Goal: Task Accomplishment & Management: Manage account settings

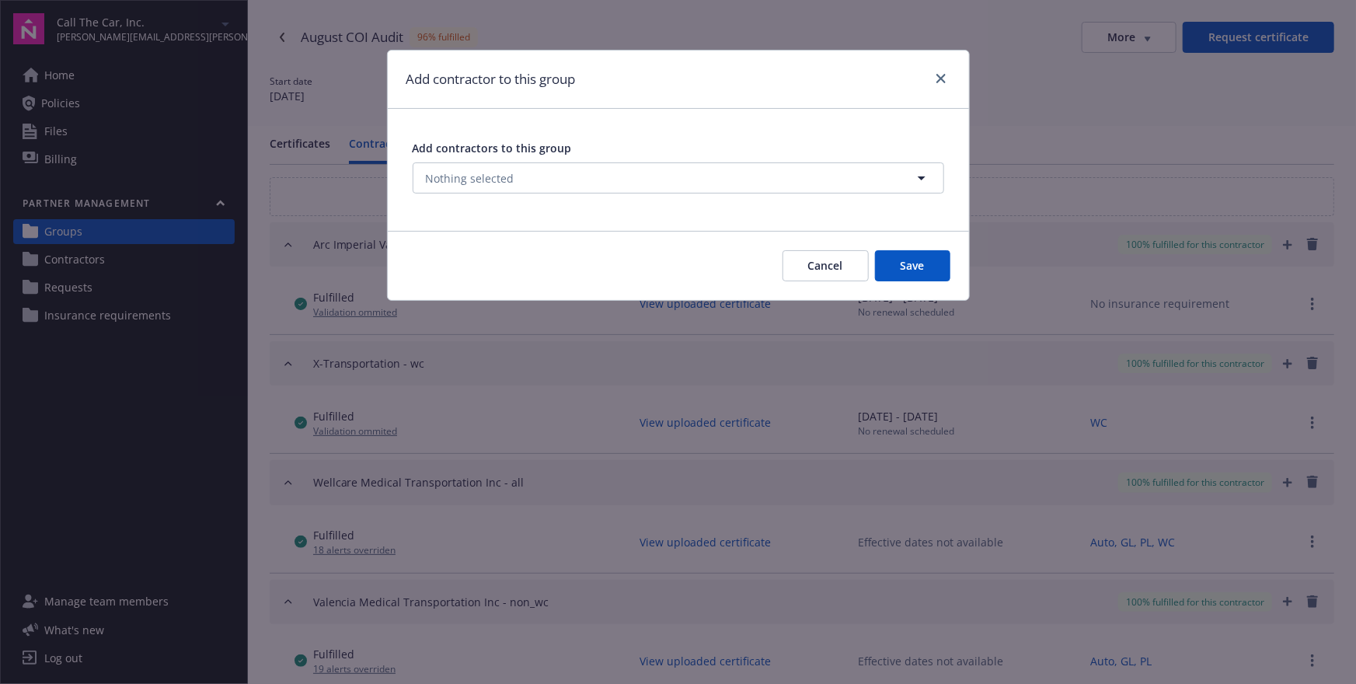
click at [820, 75] on div "Add contractor to this group" at bounding box center [678, 80] width 581 height 58
